Goal: Information Seeking & Learning: Understand process/instructions

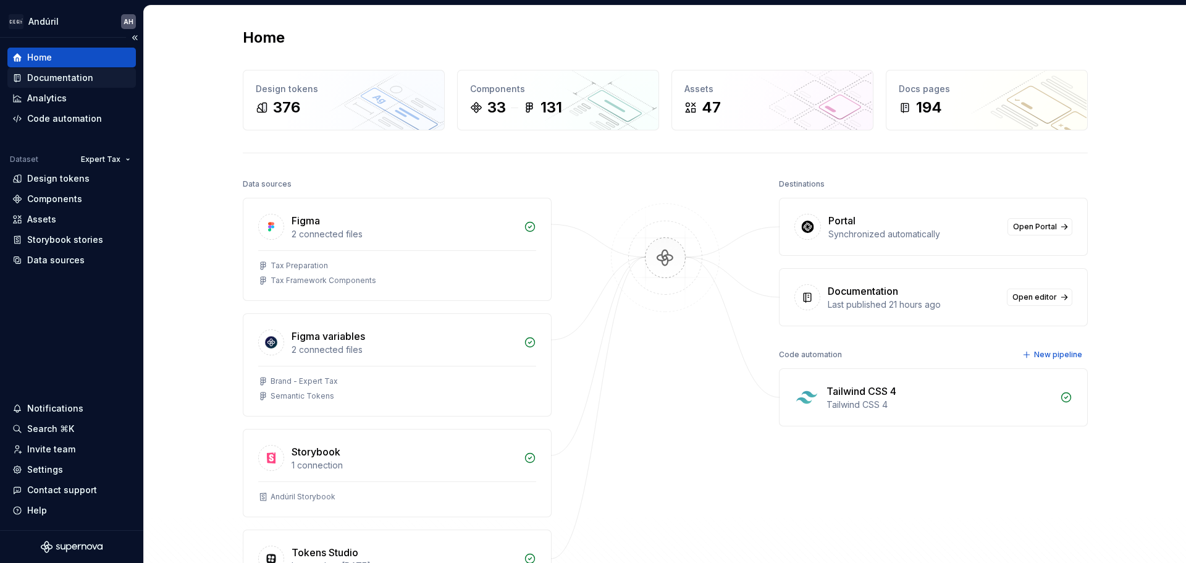
click at [62, 78] on div "Documentation" at bounding box center [60, 78] width 66 height 12
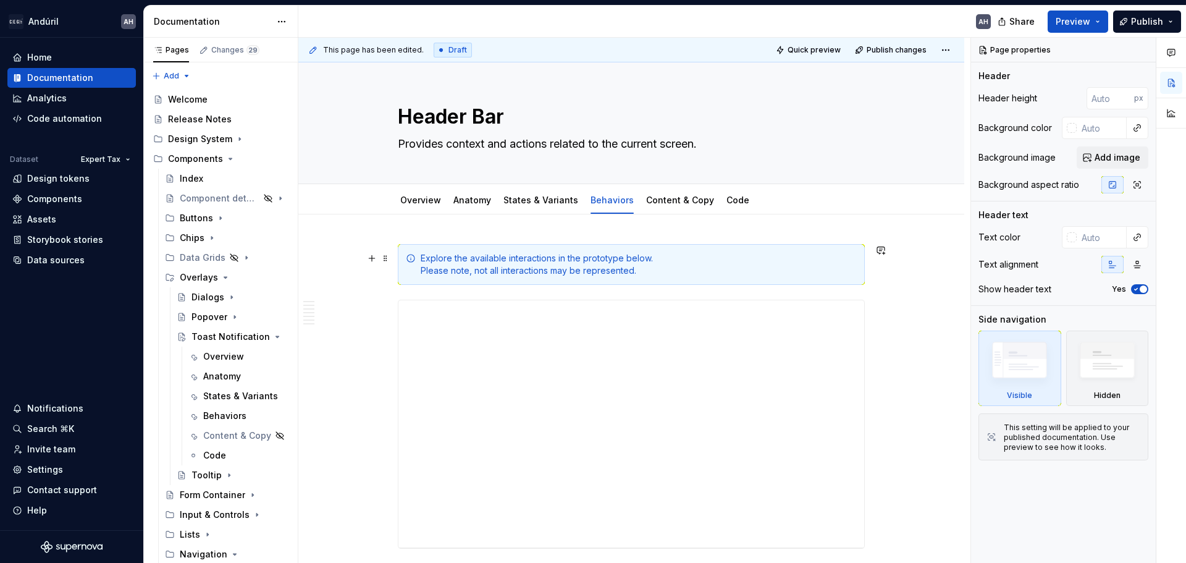
click at [637, 275] on div "Explore the available interactions in the prototype below. Please note, not all…" at bounding box center [639, 264] width 436 height 25
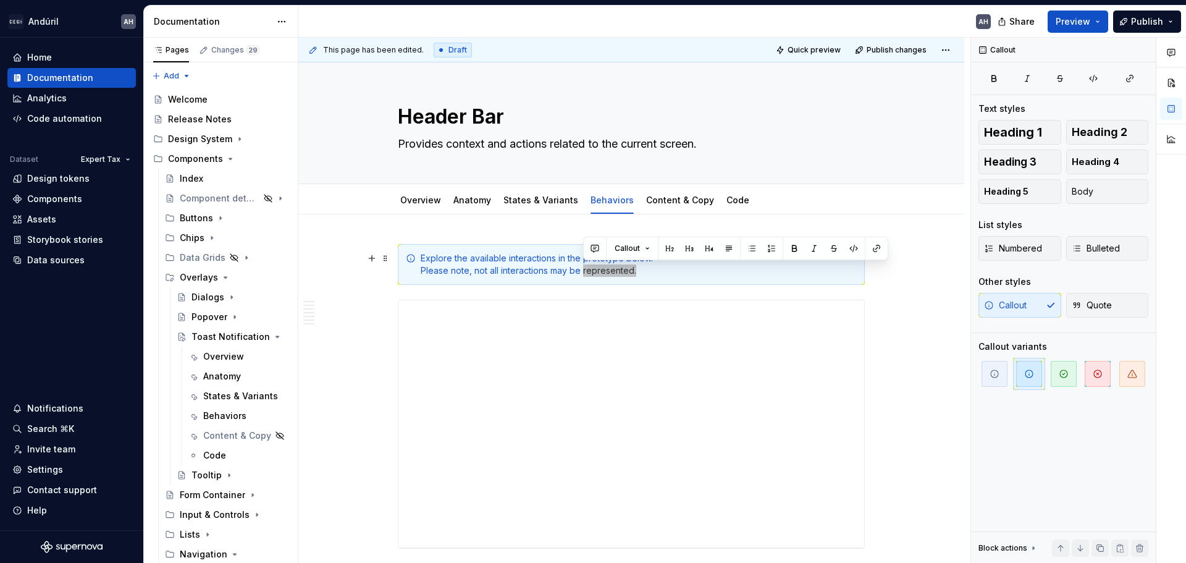
drag, startPoint x: 639, startPoint y: 274, endPoint x: 420, endPoint y: 274, distance: 218.6
click at [420, 274] on div "Explore the available interactions in the prototype below. Please note, not all…" at bounding box center [631, 264] width 467 height 41
click at [478, 272] on div "Explore the available interactions in the prototype below. Please note, not all…" at bounding box center [639, 264] width 436 height 25
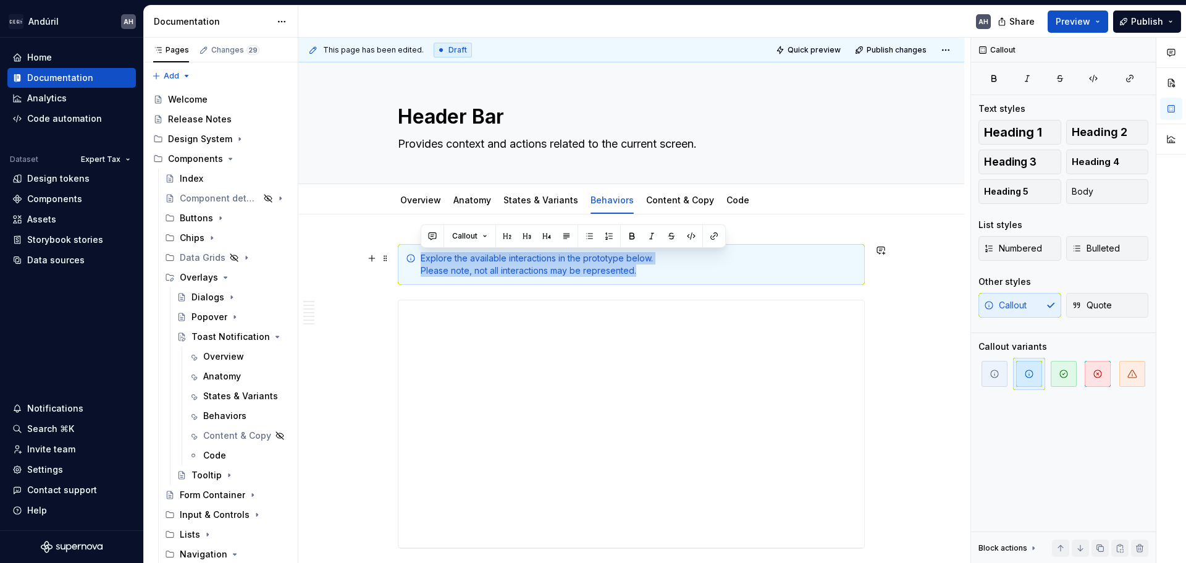
click at [486, 271] on div "Explore the available interactions in the prototype below. Please note, not all…" at bounding box center [639, 264] width 436 height 25
drag, startPoint x: 655, startPoint y: 275, endPoint x: 418, endPoint y: 275, distance: 237.2
click at [416, 275] on div "Explore the available interactions in the prototype below. Please note, not all…" at bounding box center [631, 264] width 467 height 41
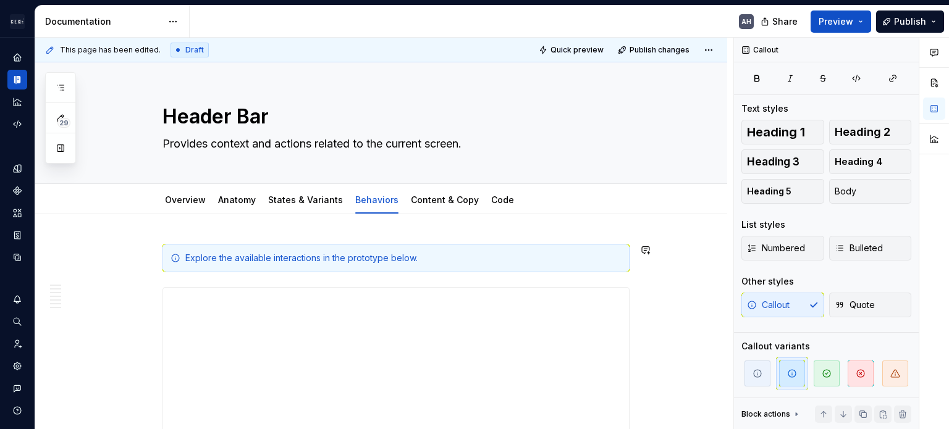
type textarea "*"
